Goal: Information Seeking & Learning: Learn about a topic

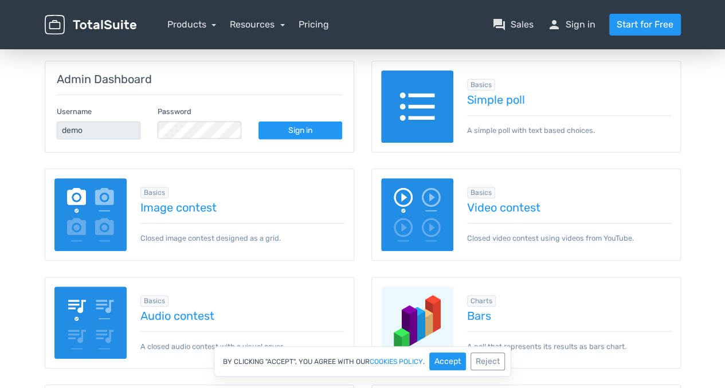
scroll to position [229, 0]
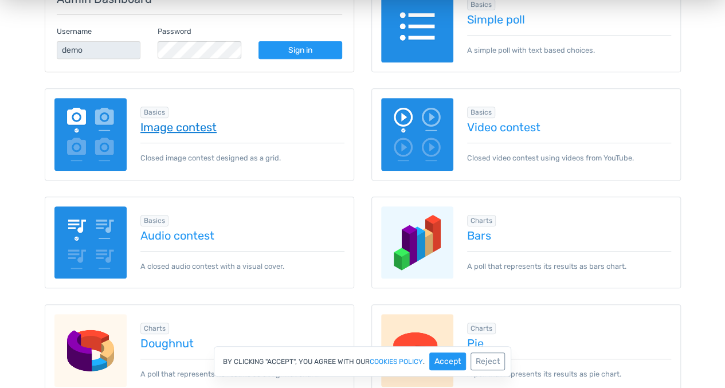
click at [190, 124] on link "Image contest" at bounding box center [242, 127] width 204 height 13
